Goal: Information Seeking & Learning: Learn about a topic

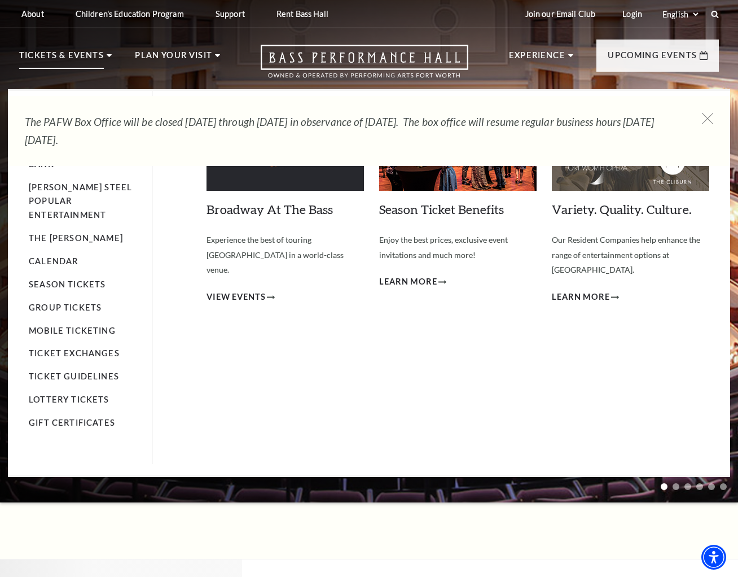
click at [76, 54] on p "Tickets & Events" at bounding box center [61, 59] width 85 height 20
click at [68, 256] on link "Calendar" at bounding box center [53, 261] width 49 height 10
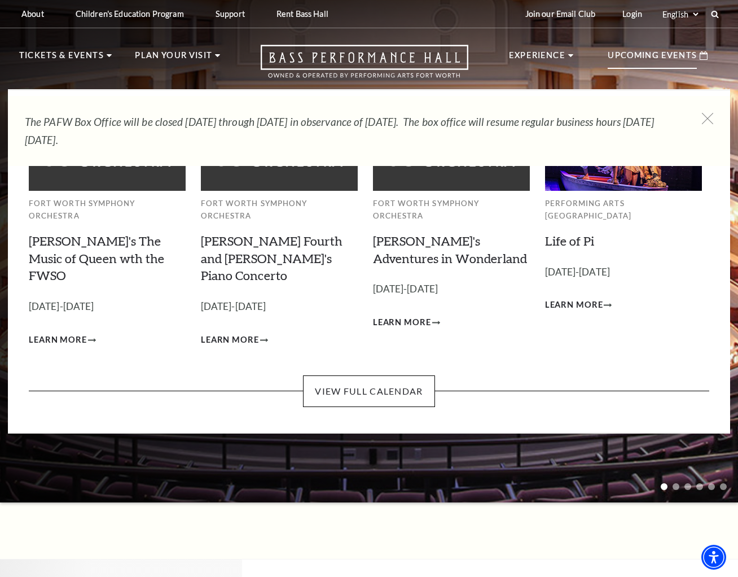
click at [658, 55] on p "Upcoming Events" at bounding box center [652, 59] width 89 height 20
click at [642, 52] on p "Upcoming Events" at bounding box center [652, 59] width 89 height 20
click at [669, 56] on p "Upcoming Events" at bounding box center [652, 59] width 89 height 20
click at [377, 375] on link "View Full Calendar" at bounding box center [368, 391] width 131 height 32
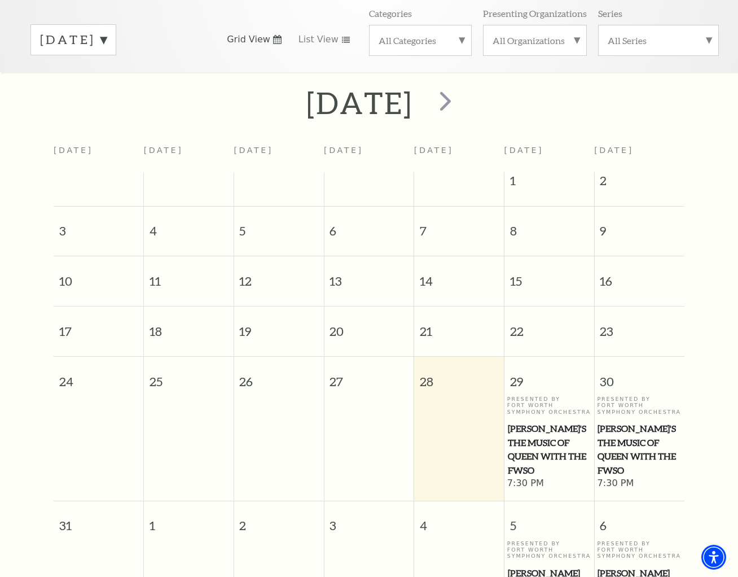
scroll to position [325, 0]
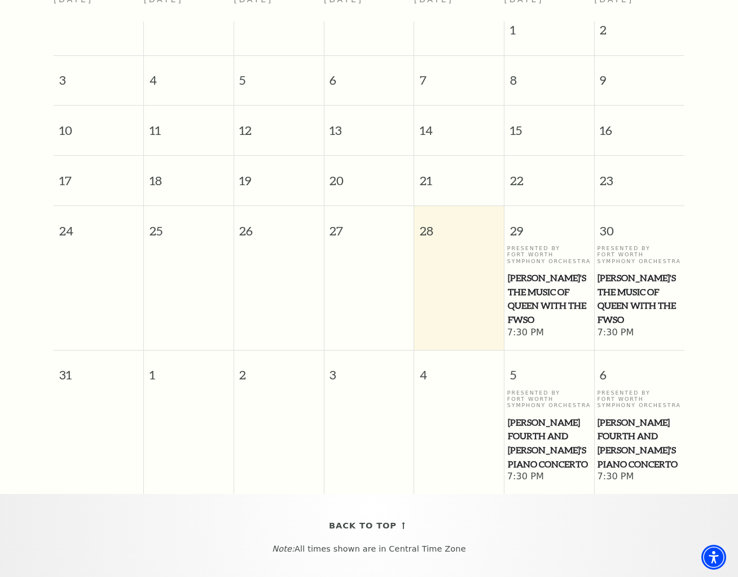
click at [542, 276] on span "Windborne's The Music of Queen with the FWSO" at bounding box center [549, 299] width 83 height 56
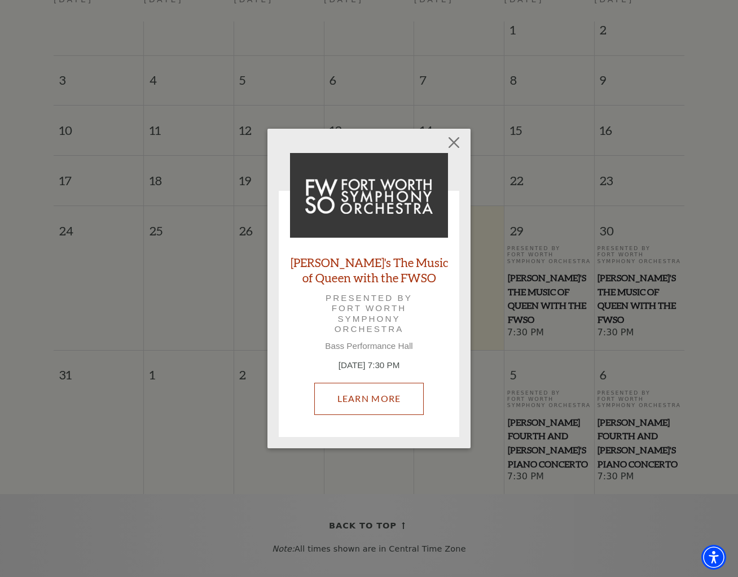
click at [388, 406] on link "Learn More" at bounding box center [369, 399] width 110 height 32
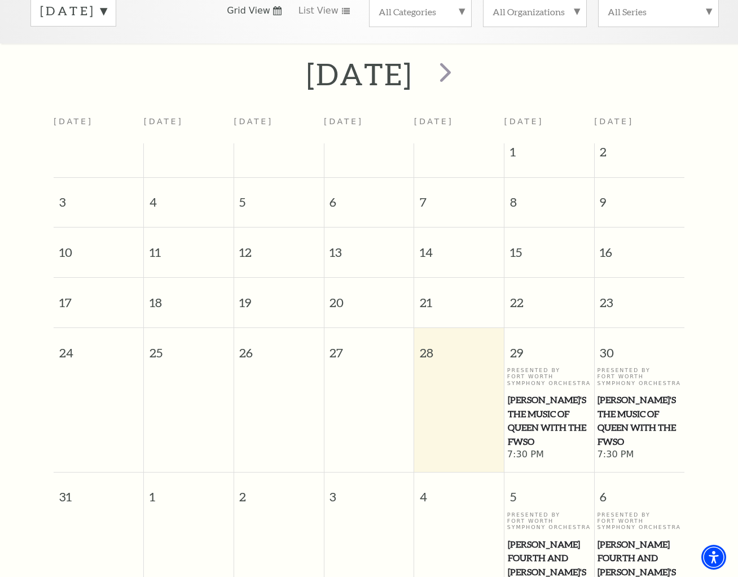
scroll to position [99, 0]
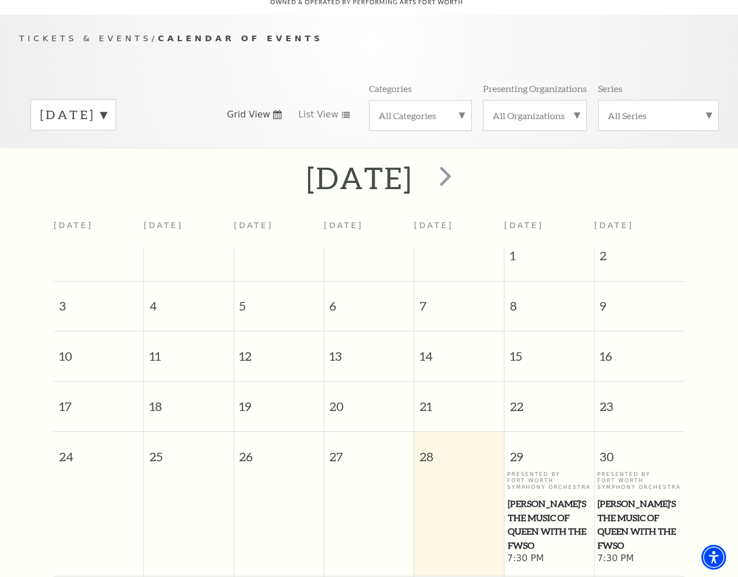
click at [460, 109] on label "All Categories" at bounding box center [420, 115] width 83 height 12
click at [416, 124] on label "Broadway" at bounding box center [420, 133] width 83 height 19
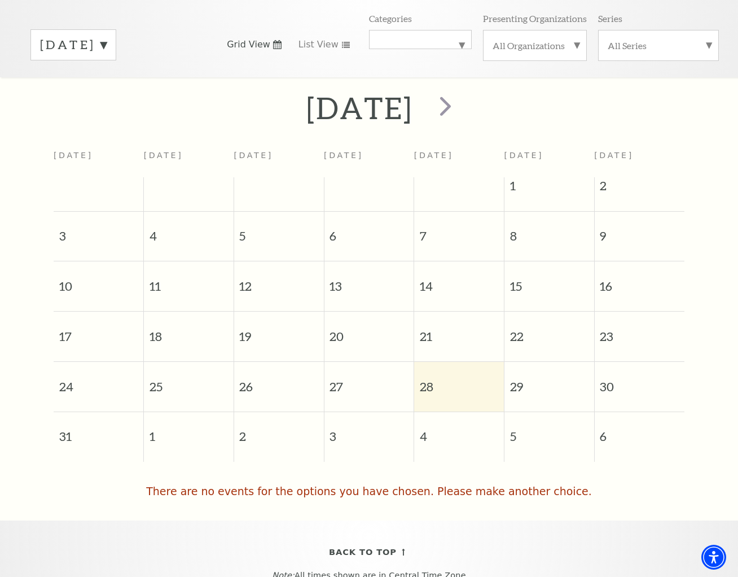
scroll to position [0, 0]
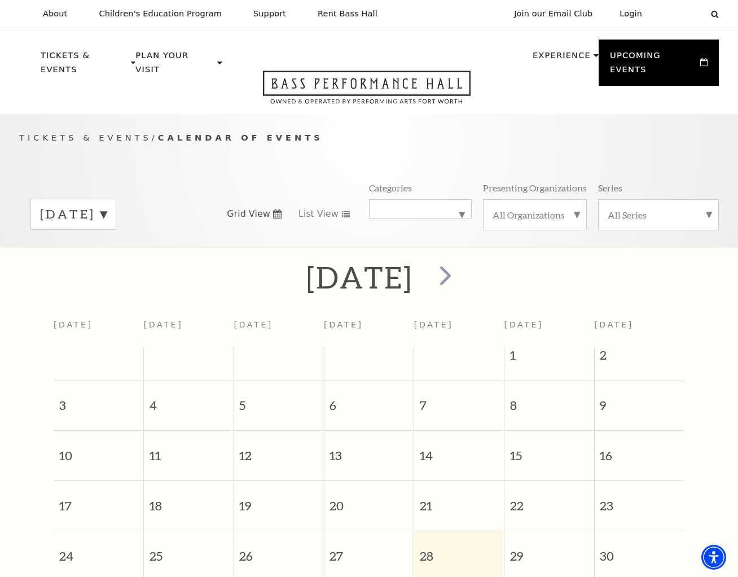
click at [107, 205] on label "August 2025" at bounding box center [73, 213] width 67 height 17
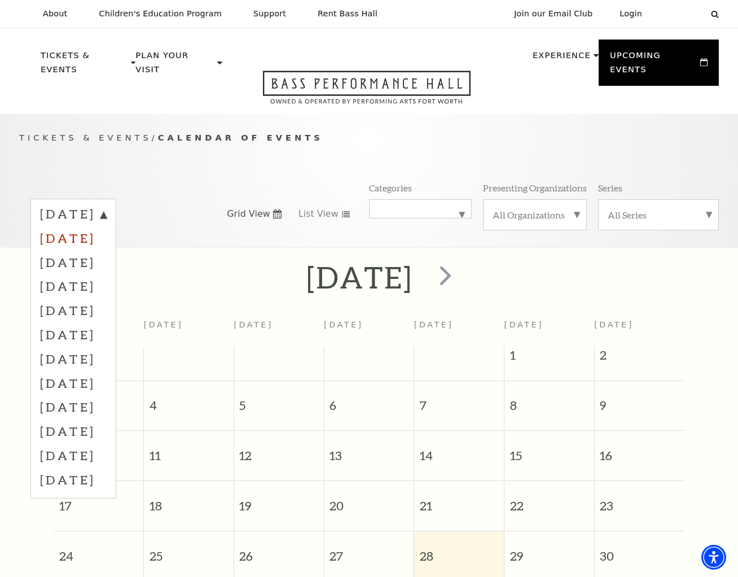
click at [107, 226] on label "September 2025" at bounding box center [73, 238] width 67 height 24
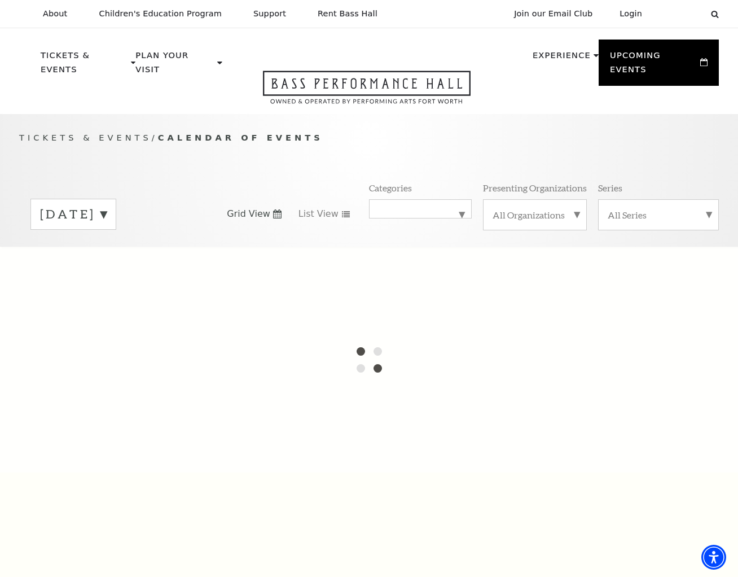
click at [107, 205] on label "August 2025" at bounding box center [73, 213] width 67 height 17
click at [107, 226] on label "September 2025" at bounding box center [73, 238] width 67 height 24
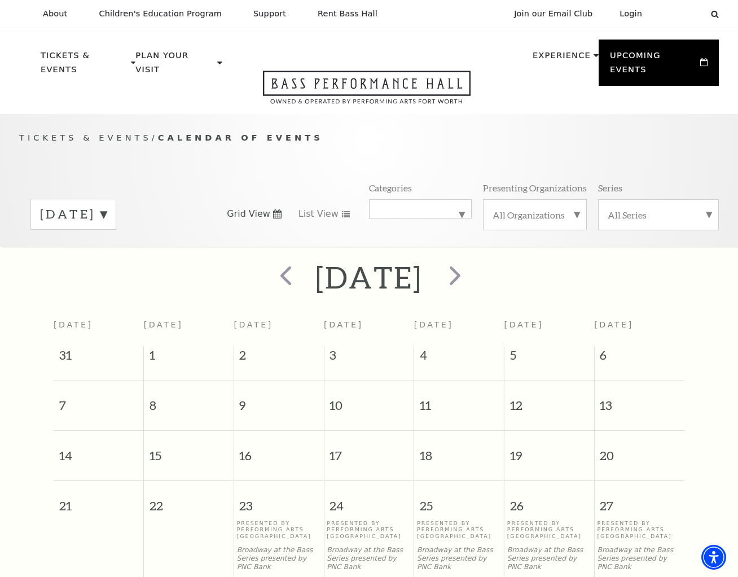
click at [107, 205] on label "September 2025" at bounding box center [73, 213] width 67 height 17
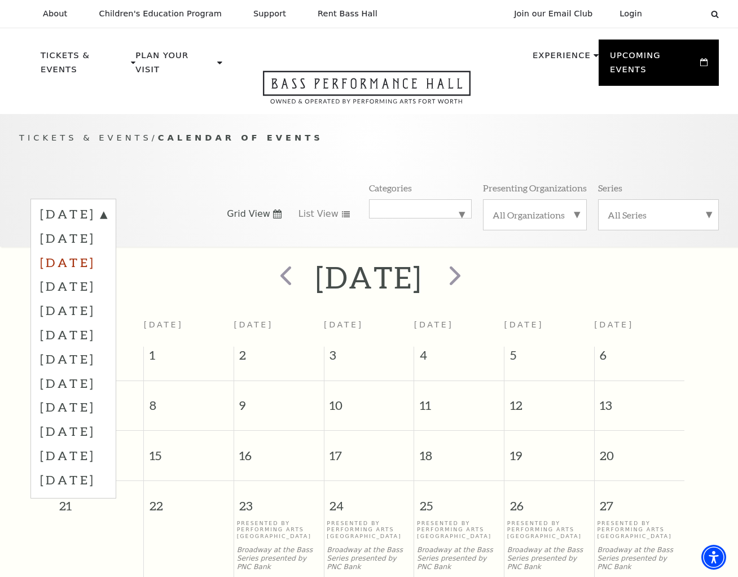
click at [107, 250] on label "October 2025" at bounding box center [73, 262] width 67 height 24
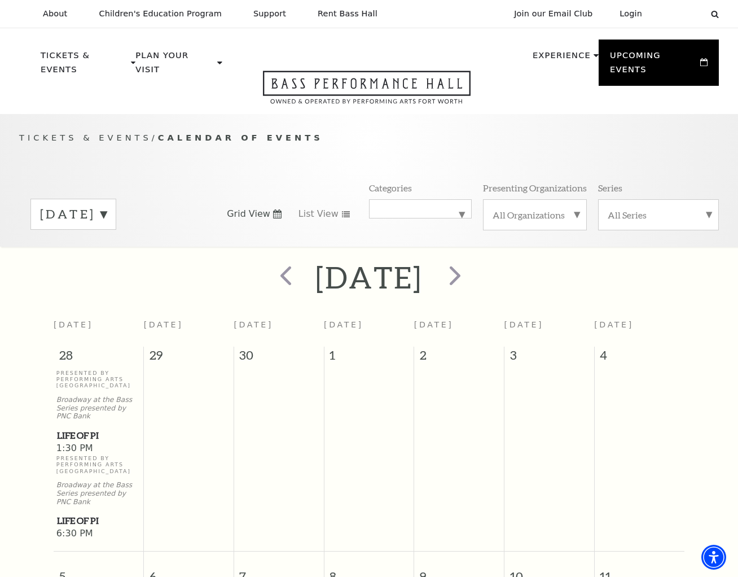
click at [107, 205] on label "October 2025" at bounding box center [73, 213] width 67 height 17
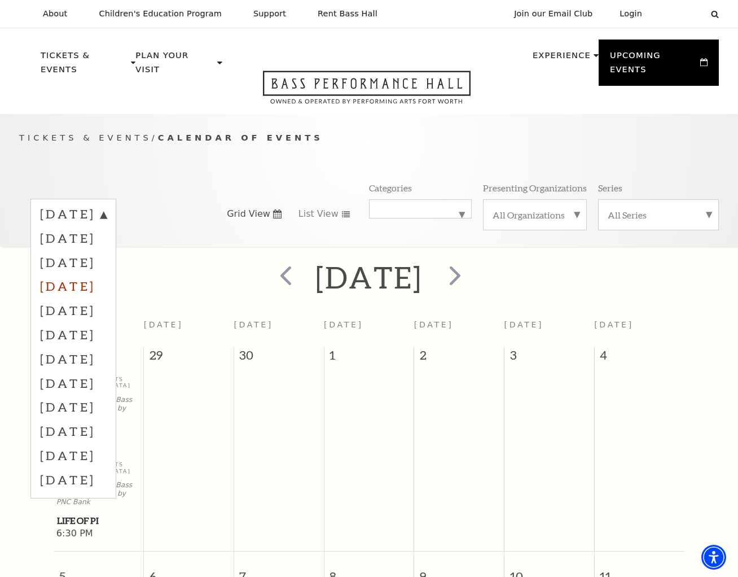
click at [107, 274] on label "November 2025" at bounding box center [73, 286] width 67 height 24
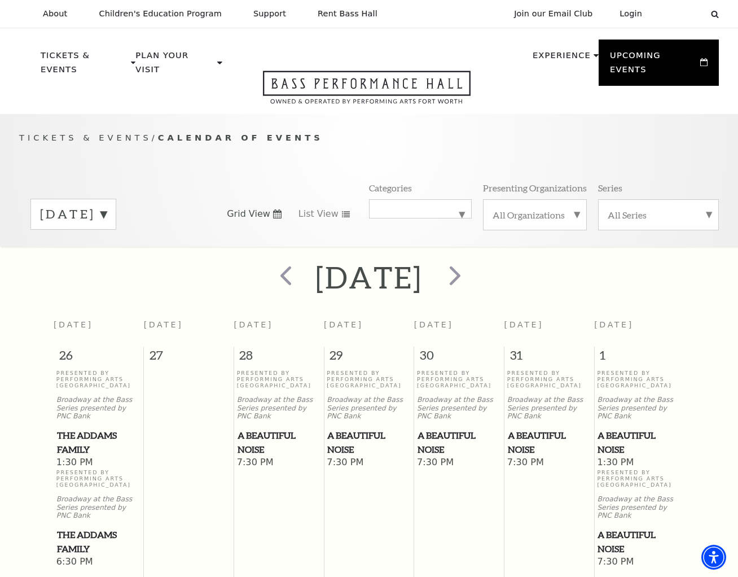
click at [107, 205] on label "November 2025" at bounding box center [73, 213] width 67 height 17
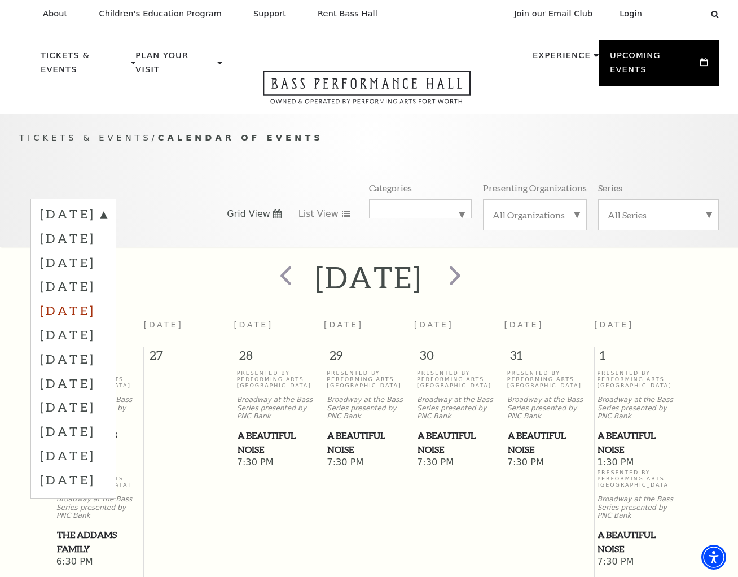
click at [93, 298] on label "December 2025" at bounding box center [73, 310] width 67 height 24
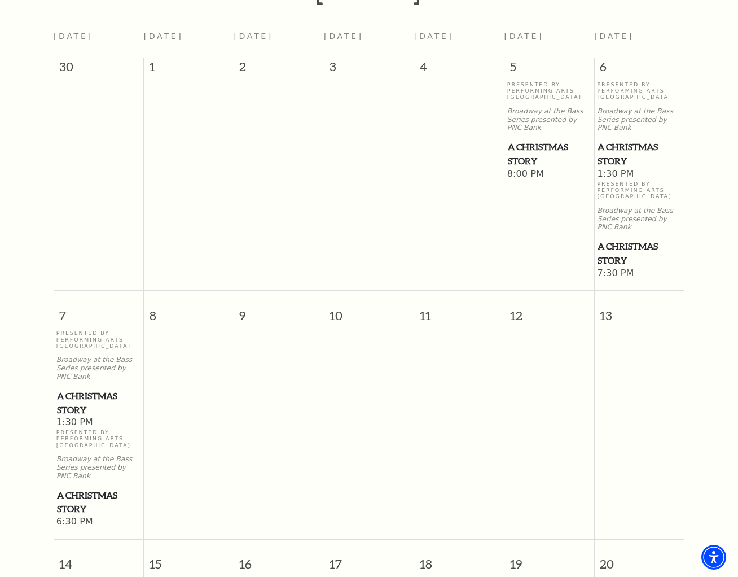
scroll to position [269, 0]
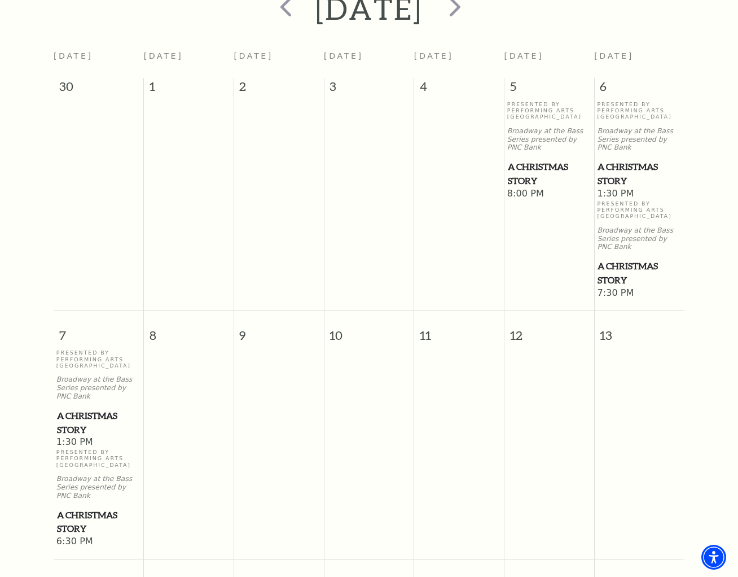
click at [533, 160] on span "A Christmas Story" at bounding box center [549, 174] width 83 height 28
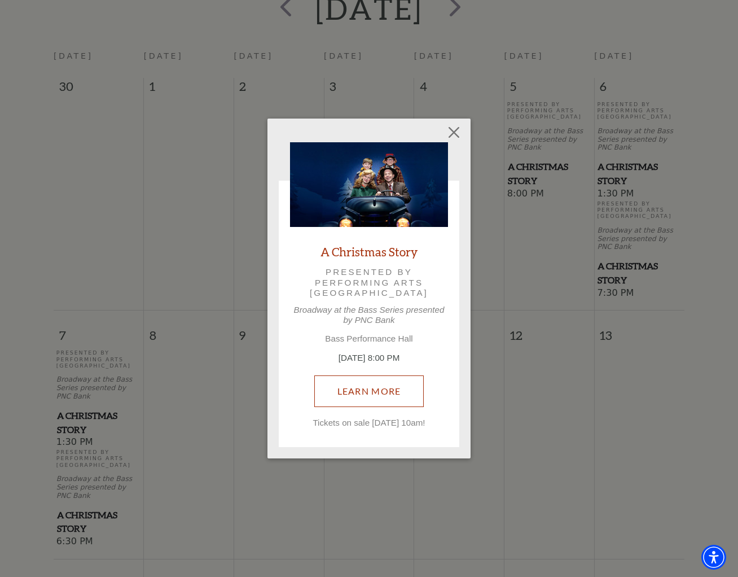
click at [359, 388] on link "Learn More" at bounding box center [369, 391] width 110 height 32
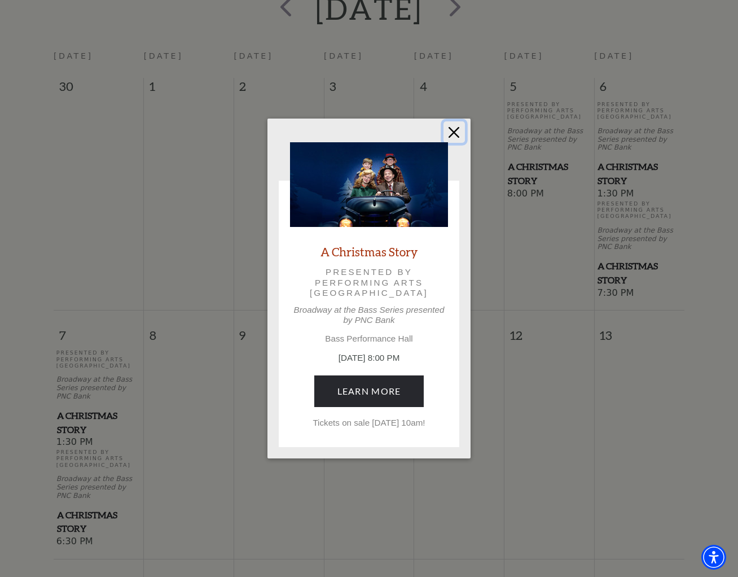
drag, startPoint x: 459, startPoint y: 128, endPoint x: 458, endPoint y: 122, distance: 5.8
click at [459, 128] on button "Close" at bounding box center [453, 131] width 21 height 21
